Goal: Information Seeking & Learning: Learn about a topic

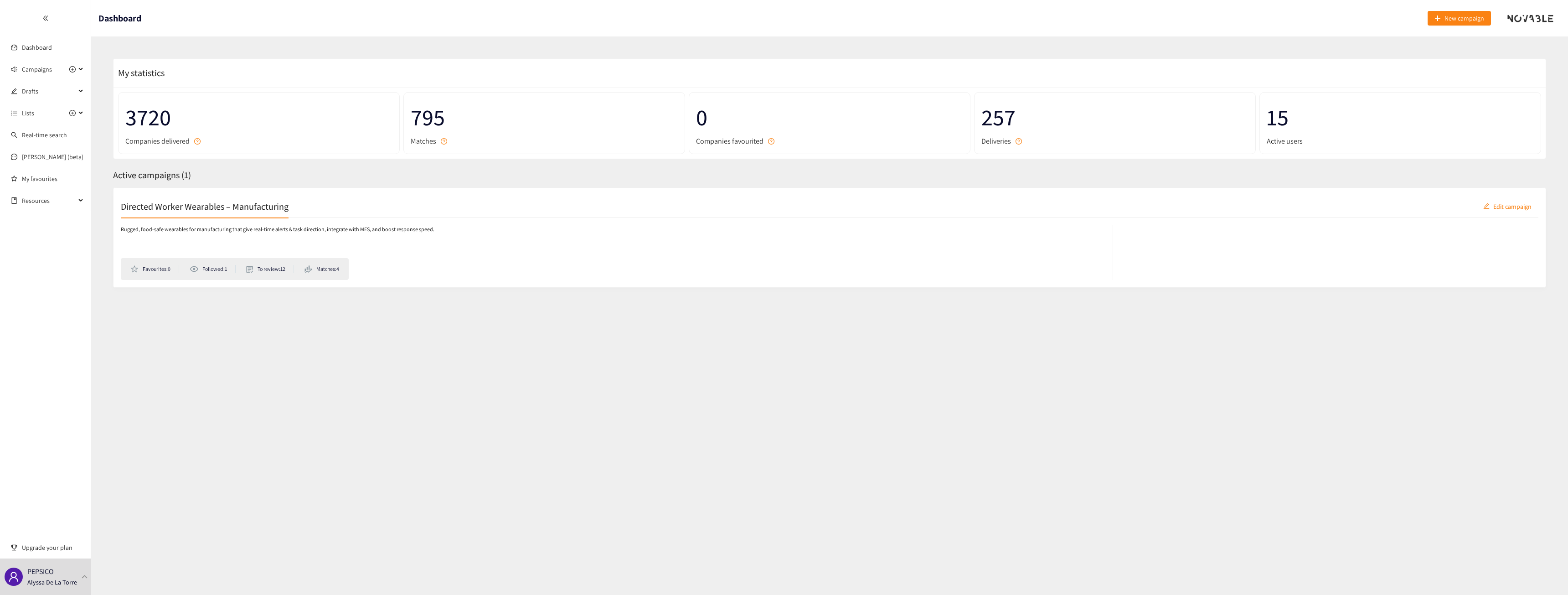
click at [248, 208] on h2 "Directed Worker Wearables – Manufacturing" at bounding box center [205, 206] width 168 height 13
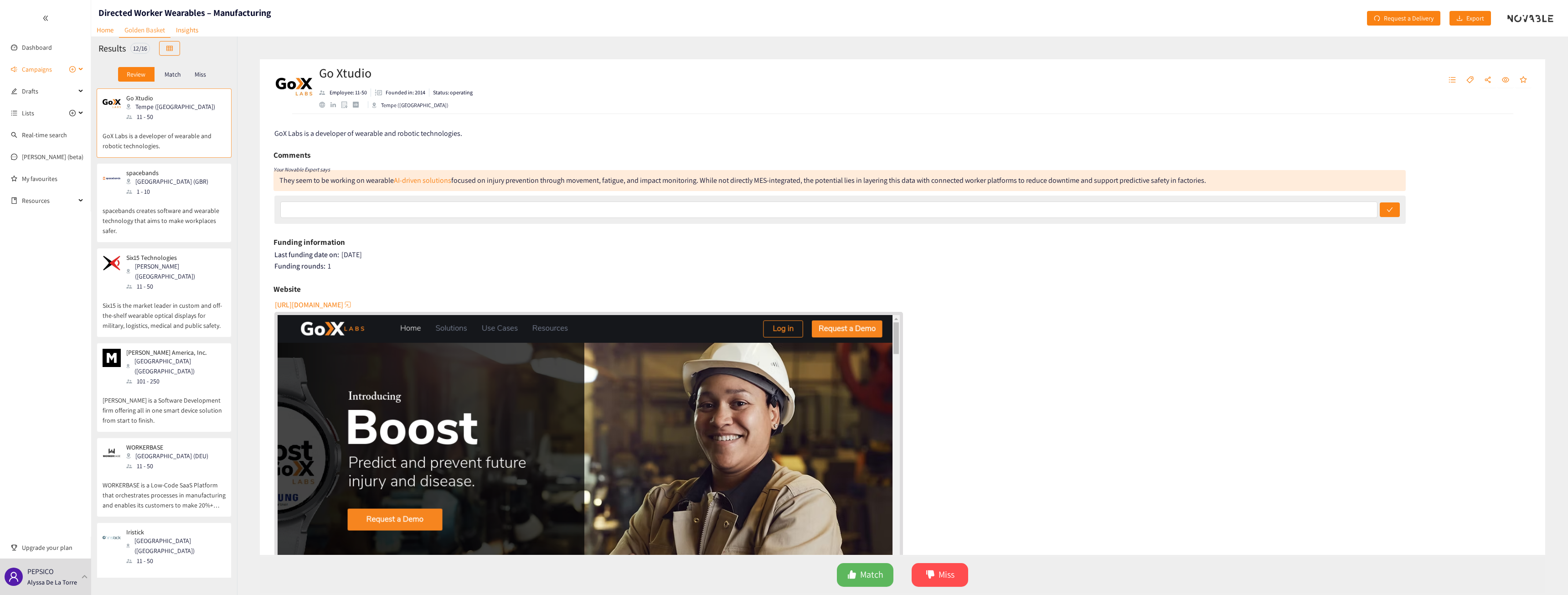
click at [48, 66] on span "Campaigns" at bounding box center [37, 69] width 30 height 18
click at [53, 91] on link "Directed Worker Wearables – Manufacturing" at bounding box center [81, 91] width 118 height 8
click at [176, 66] on div "Review Match Miss" at bounding box center [164, 74] width 132 height 17
click at [175, 72] on p "Match" at bounding box center [172, 74] width 17 height 7
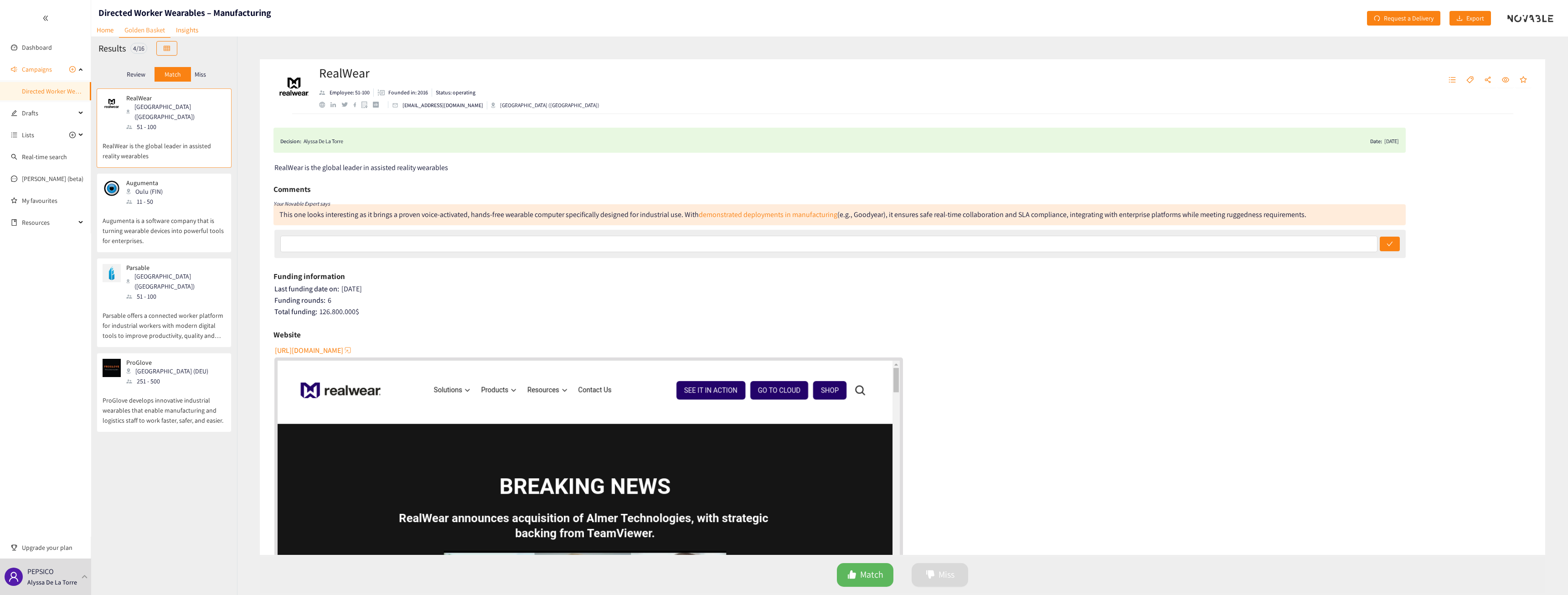
click at [202, 206] on p "Augumenta is a software company that is turning wearable devices into powerful …" at bounding box center [164, 226] width 123 height 39
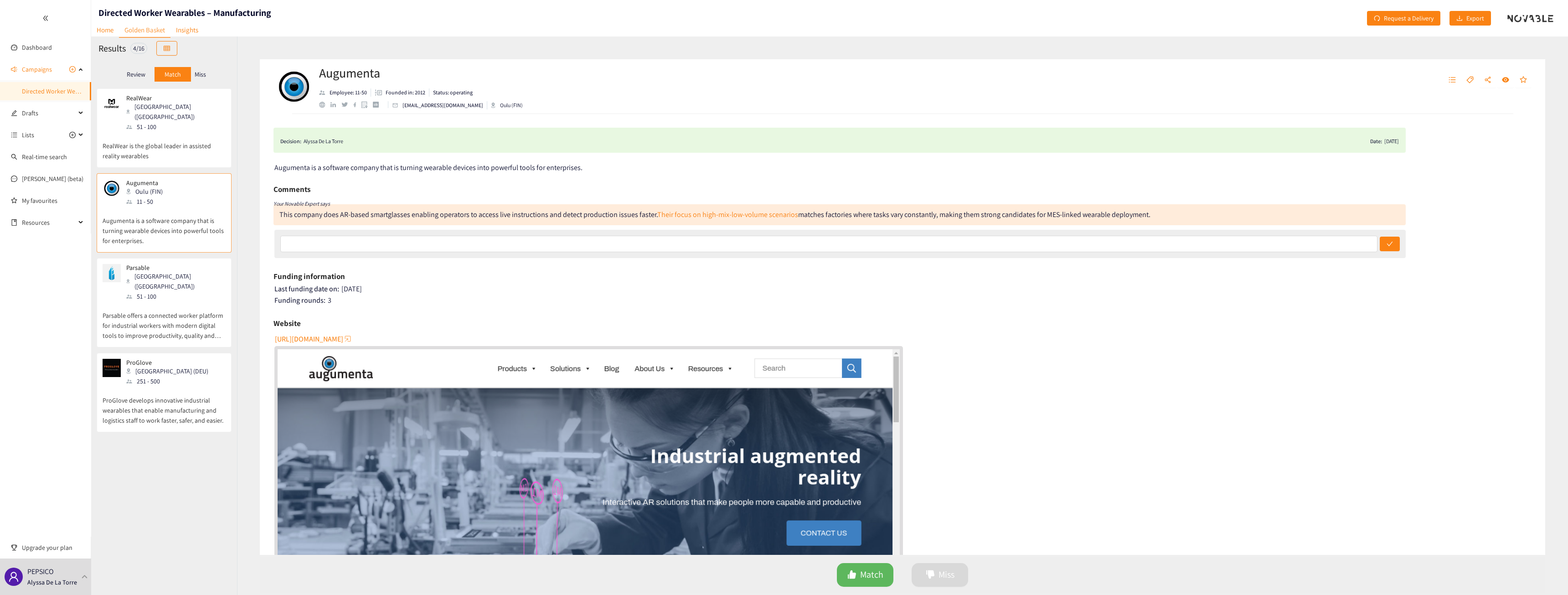
click at [179, 386] on p "ProGlove develops innovative industrial wearables that enable manufacturing and…" at bounding box center [164, 405] width 123 height 39
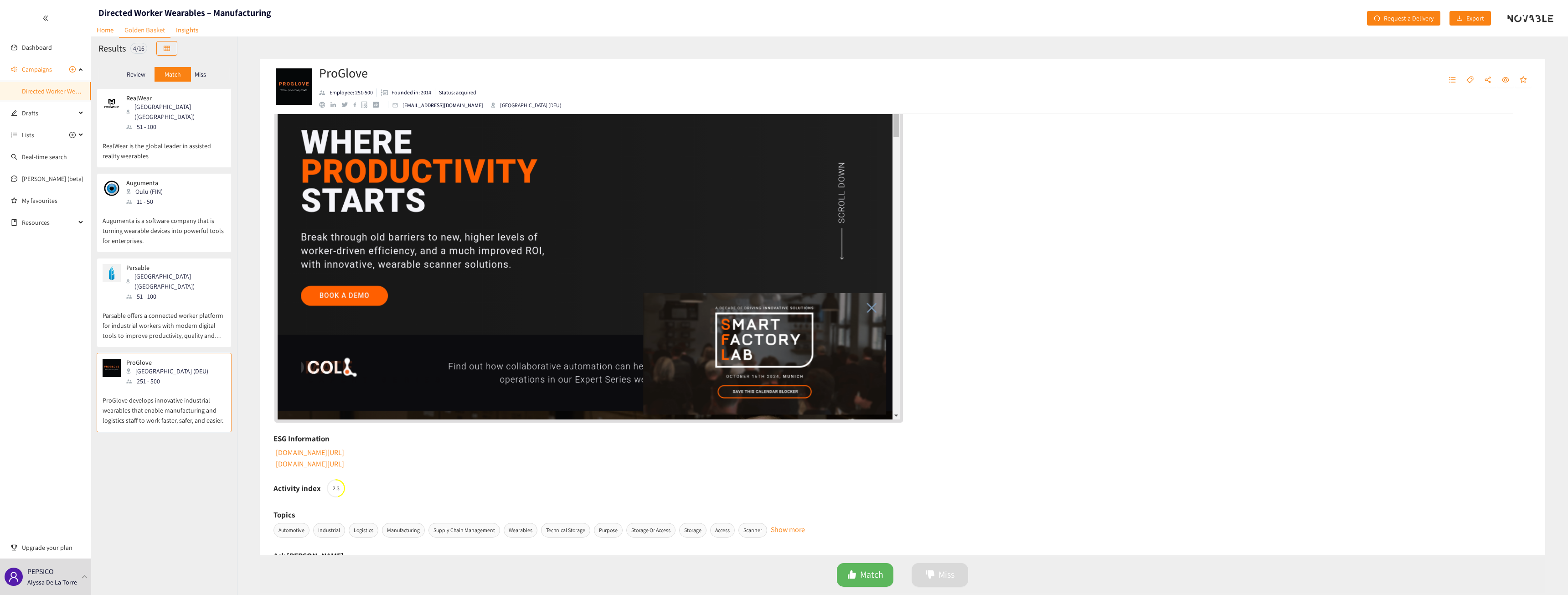
scroll to position [292, 0]
click at [337, 450] on link "[DOMAIN_NAME][URL]" at bounding box center [309, 451] width 70 height 10
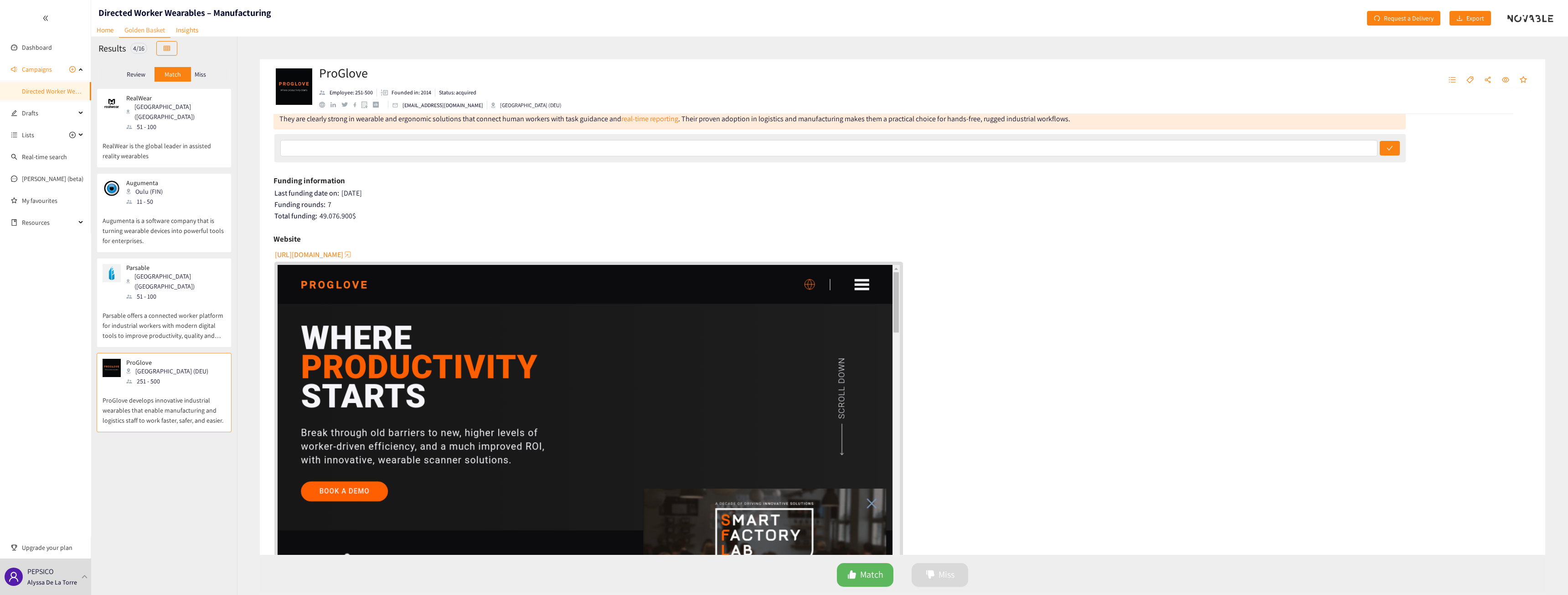
scroll to position [73, 0]
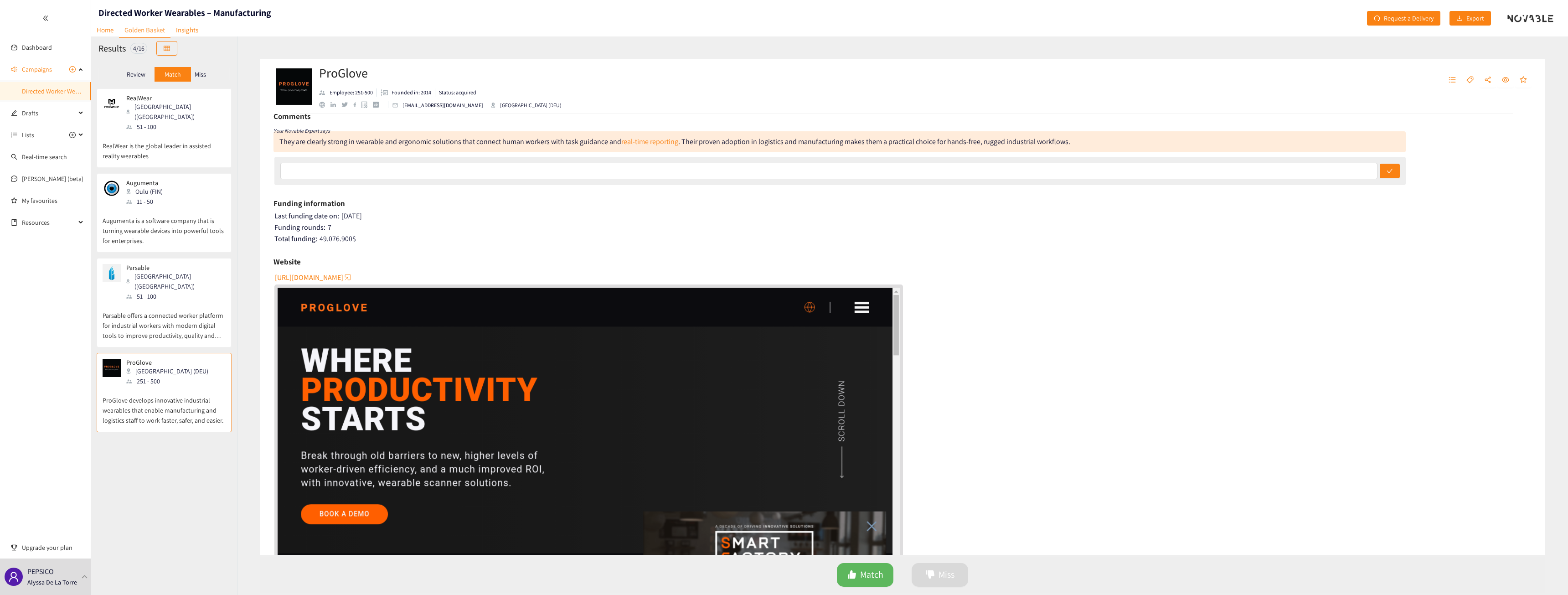
click at [133, 78] on div "Review" at bounding box center [137, 74] width 37 height 15
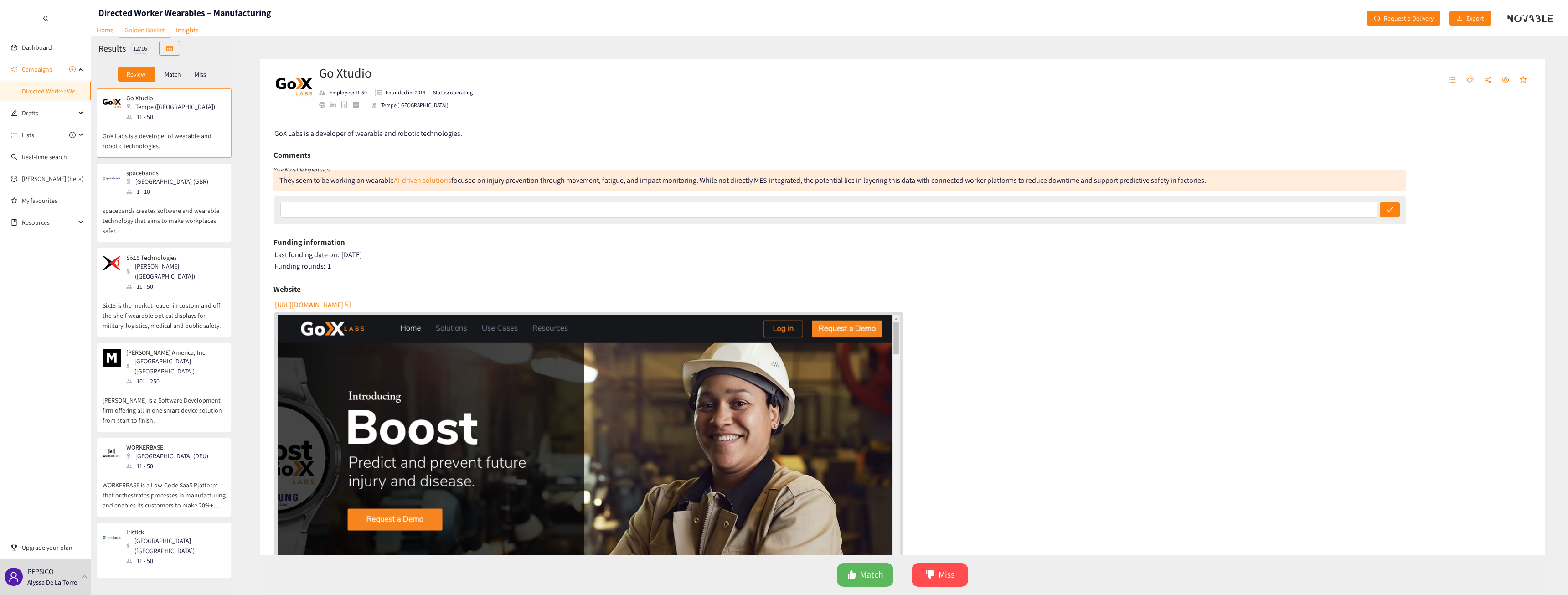
click at [164, 270] on div "[PERSON_NAME] ([GEOGRAPHIC_DATA])" at bounding box center [175, 271] width 98 height 20
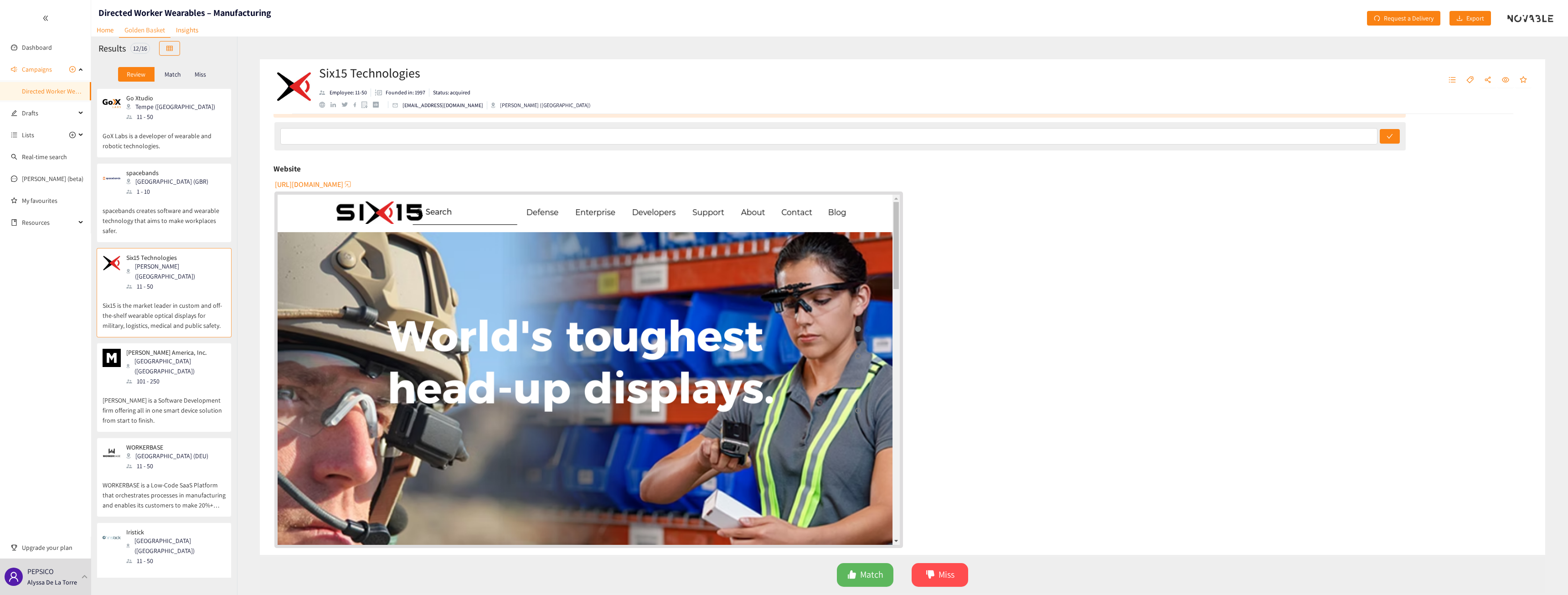
scroll to position [76, 0]
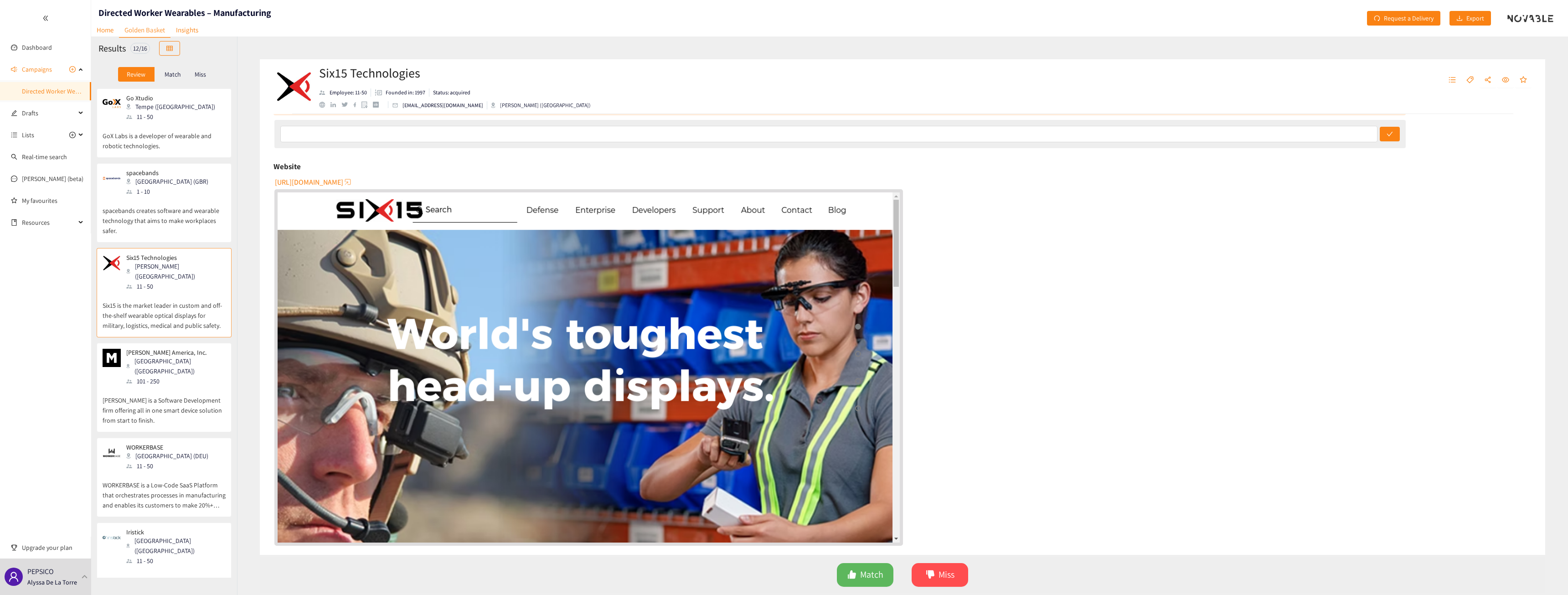
click at [182, 355] on div "[PERSON_NAME] America, Inc. [GEOGRAPHIC_DATA] ([GEOGRAPHIC_DATA]) 101 - 250" at bounding box center [164, 367] width 123 height 37
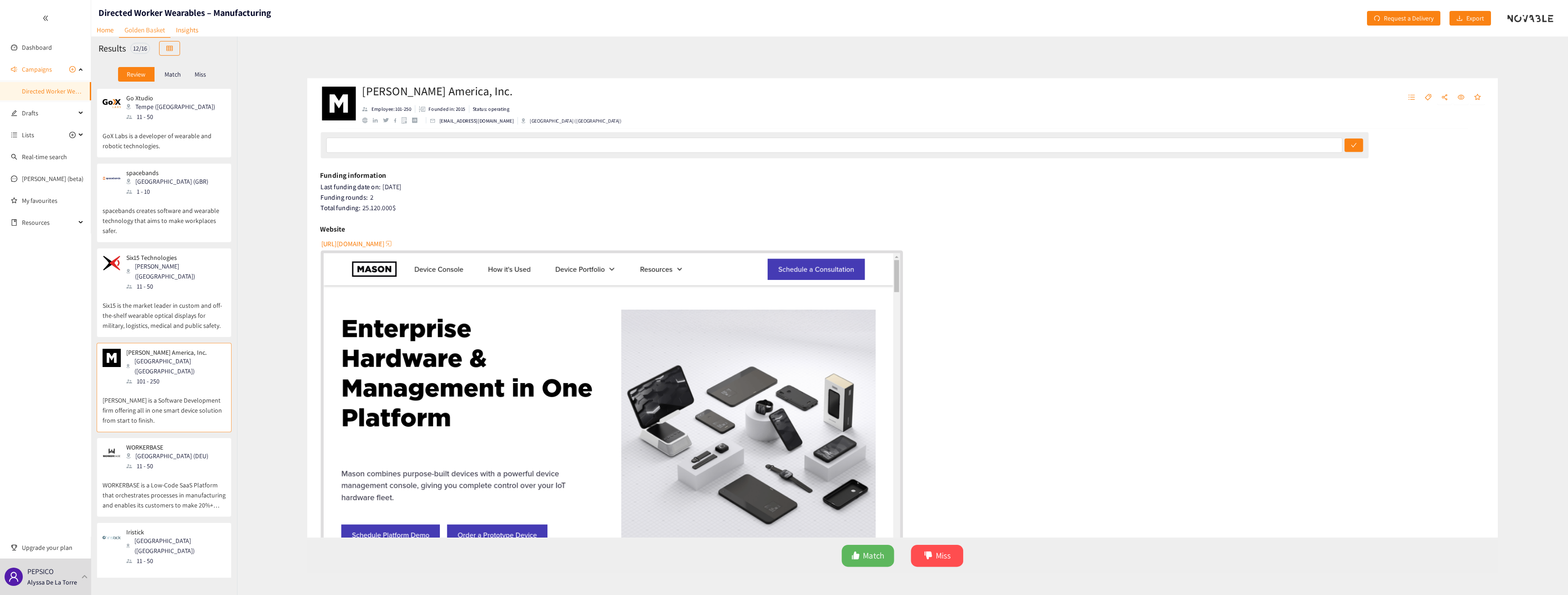
scroll to position [0, 0]
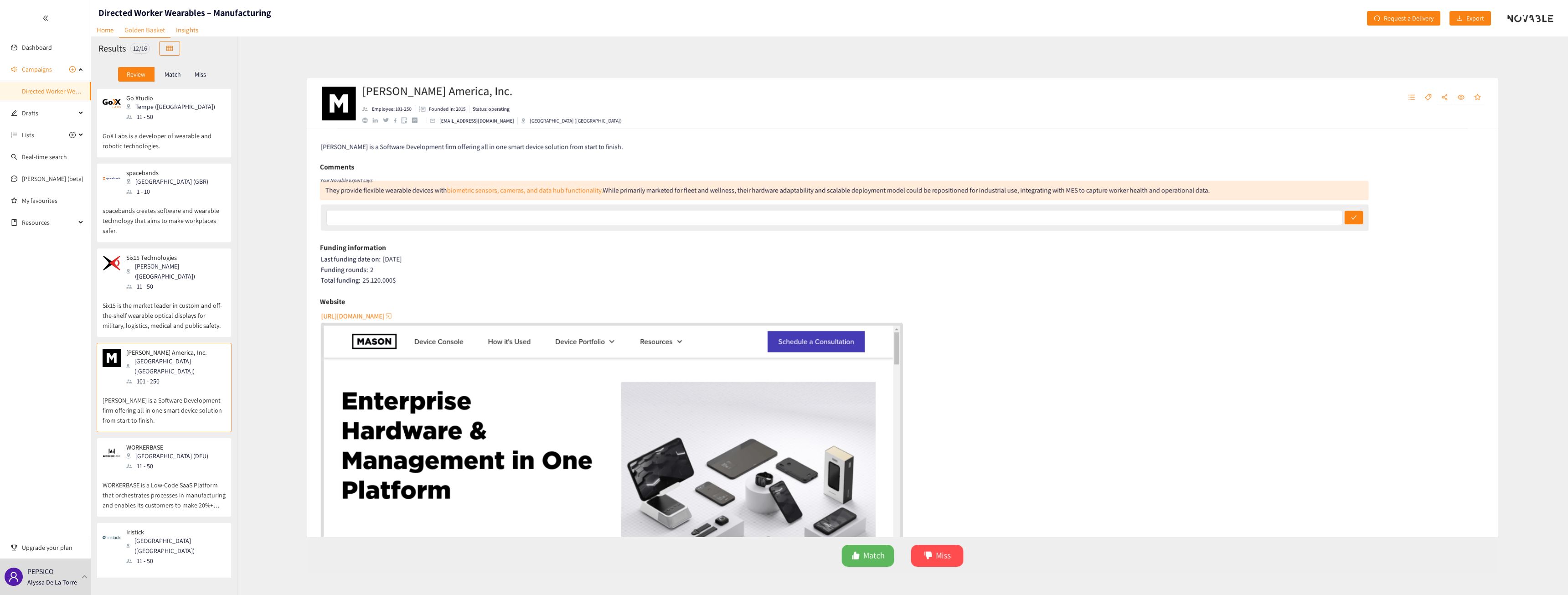
click at [175, 386] on p "[PERSON_NAME] is a Software Development firm offering all in one smart device s…" at bounding box center [164, 405] width 123 height 39
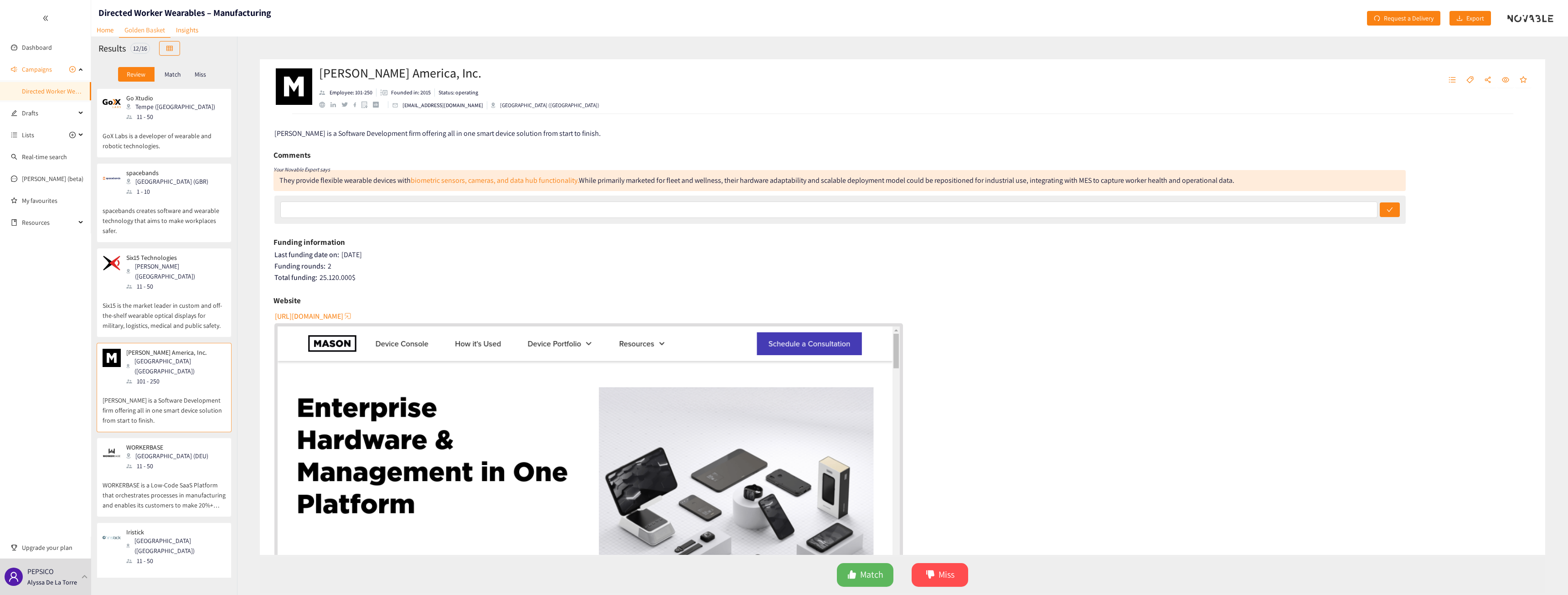
click at [174, 471] on p "WORKERBASE is a Low-Code SaaS Platform that orchestrates processes in manufactu…" at bounding box center [164, 490] width 123 height 39
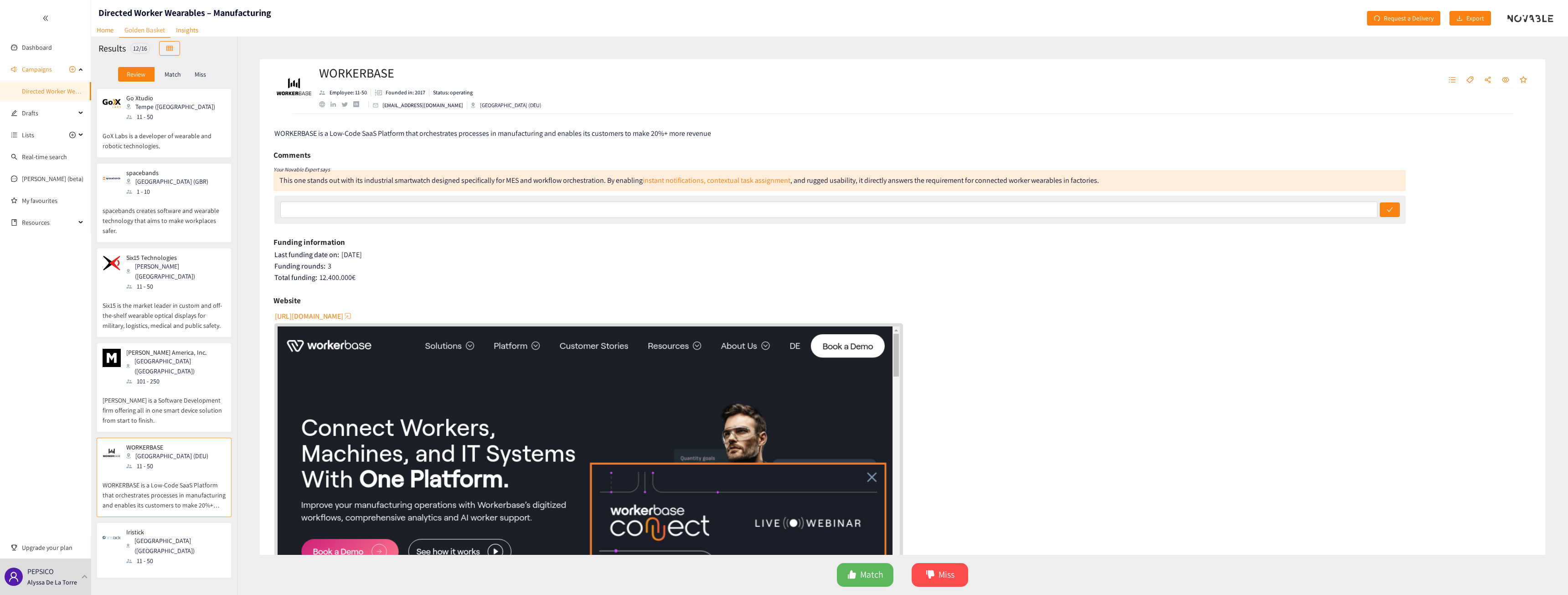
click at [335, 314] on span "[URL][DOMAIN_NAME]" at bounding box center [309, 315] width 68 height 11
